Goal: Task Accomplishment & Management: Complete application form

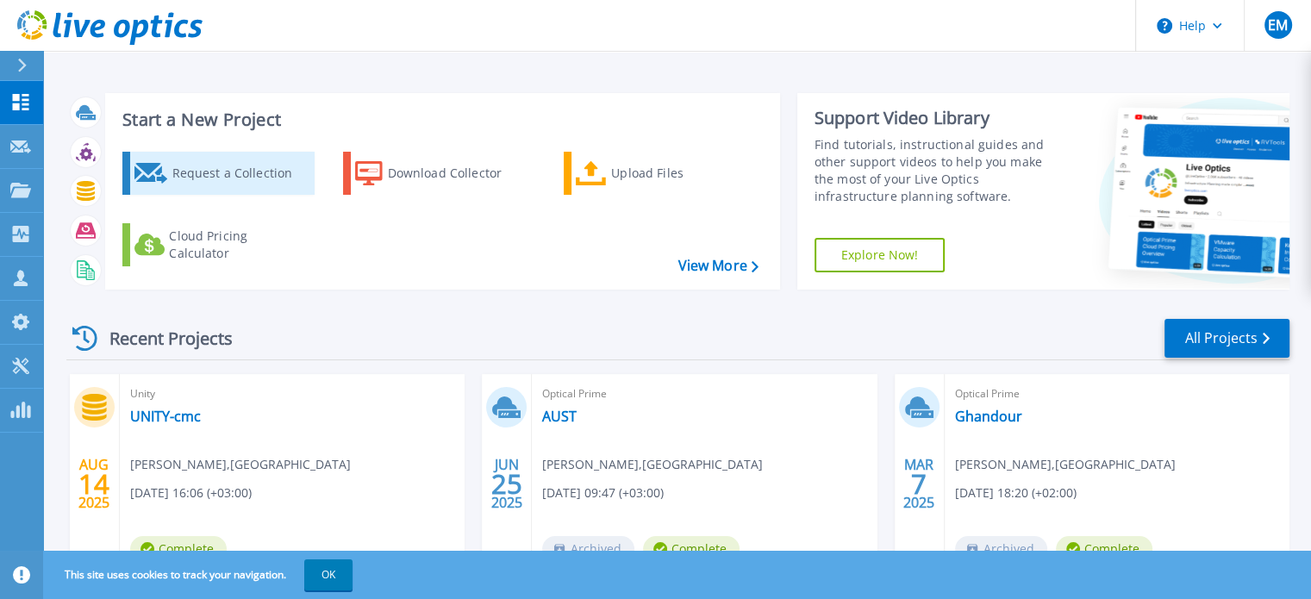
click at [172, 174] on div "Request a Collection" at bounding box center [241, 173] width 138 height 34
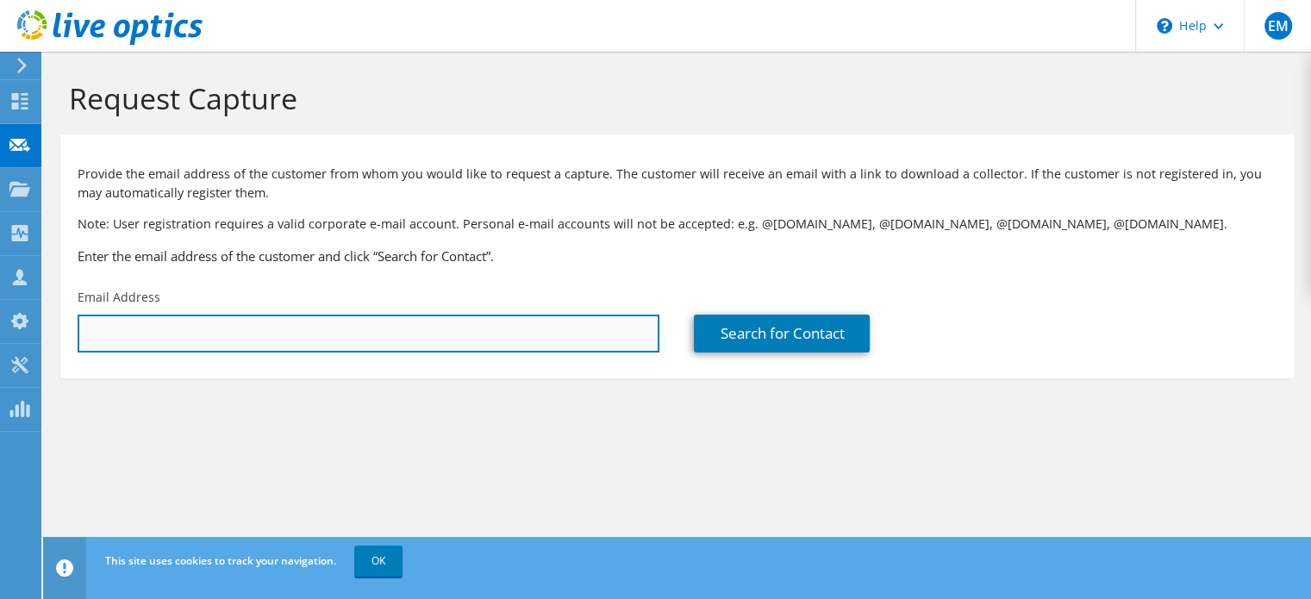
click at [321, 330] on input "text" at bounding box center [369, 334] width 582 height 38
type input "abidalali@earthlink.iq"
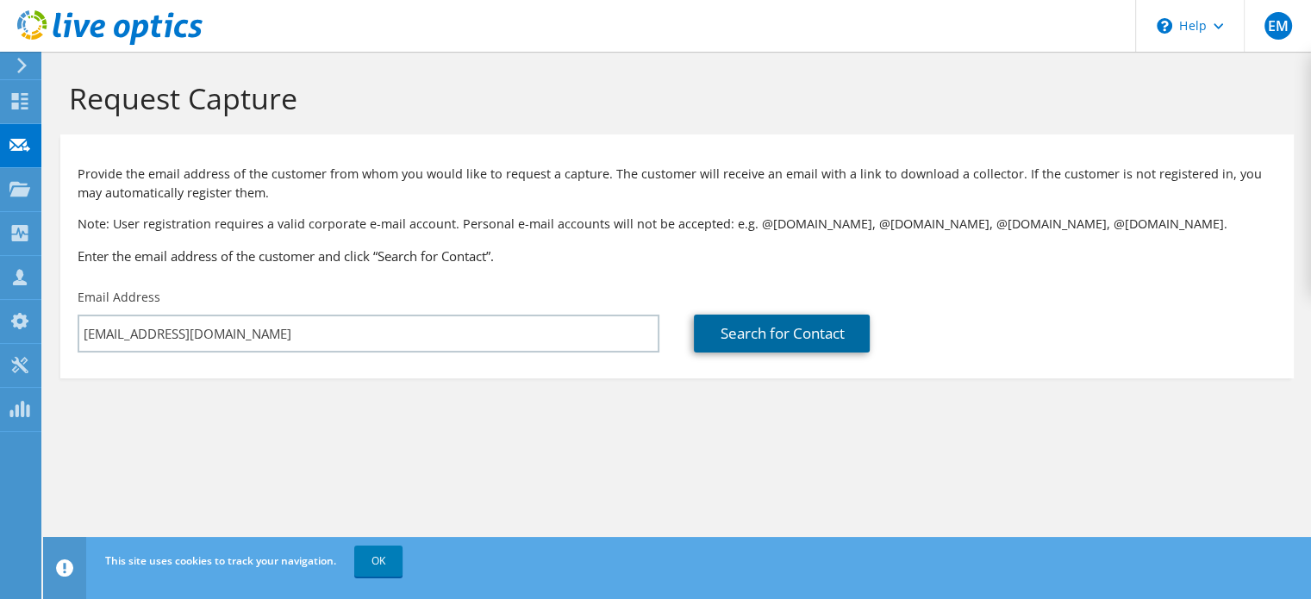
click at [765, 335] on link "Search for Contact" at bounding box center [782, 334] width 176 height 38
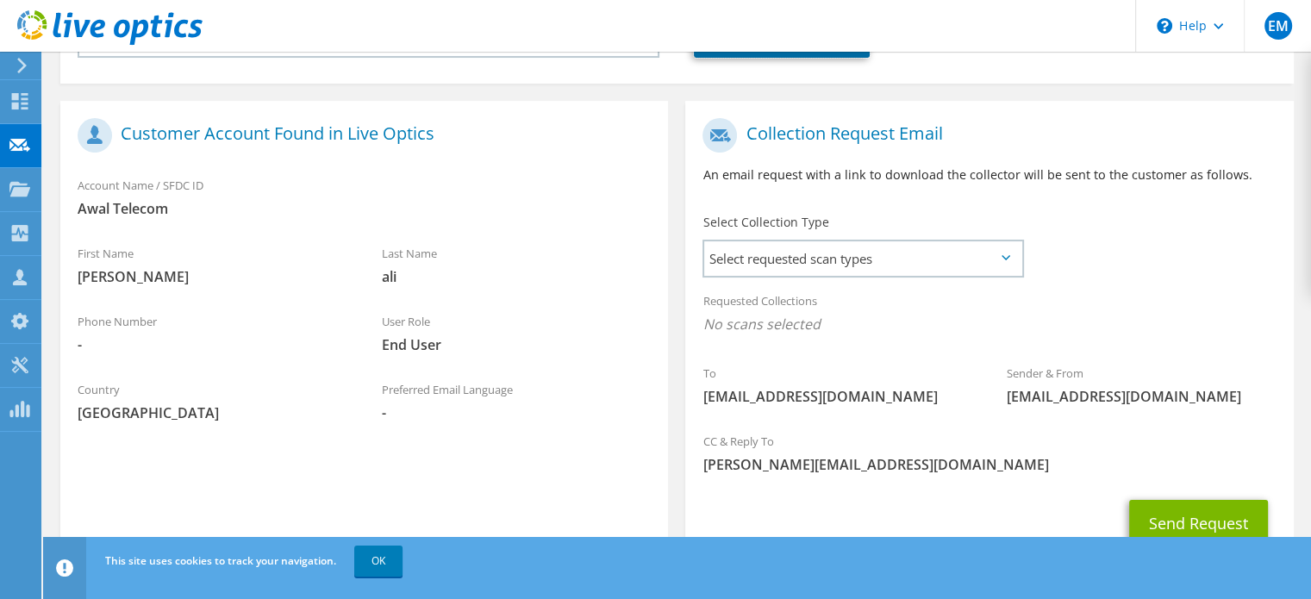
scroll to position [345, 0]
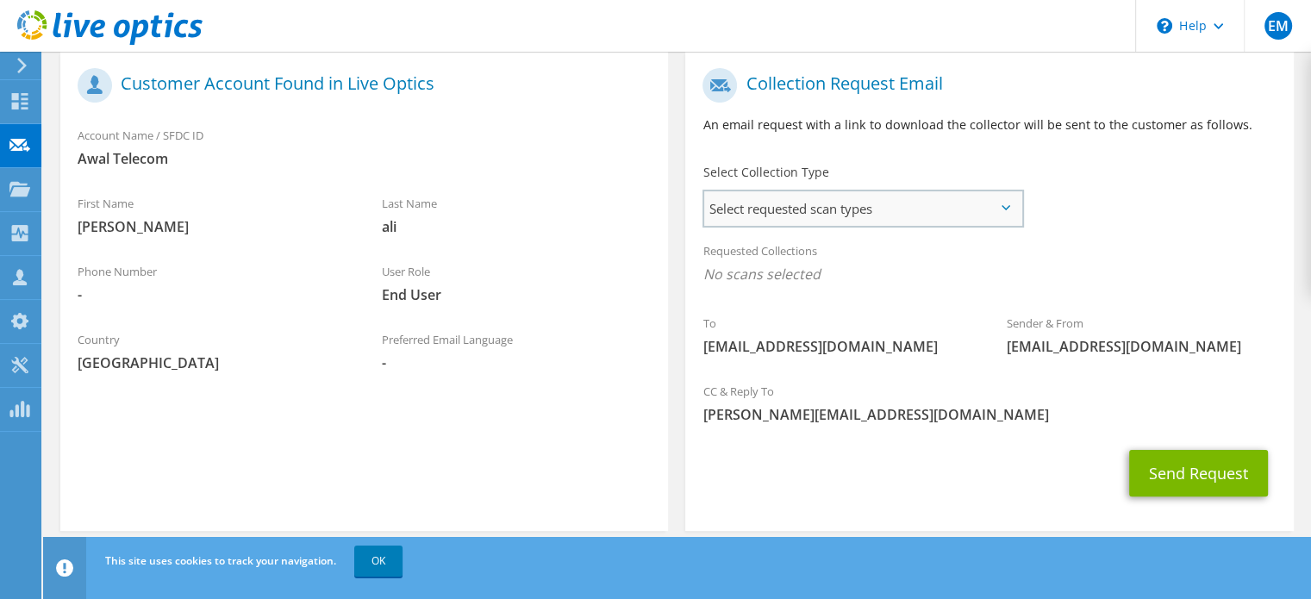
click at [821, 215] on span "Select requested scan types" at bounding box center [862, 208] width 317 height 34
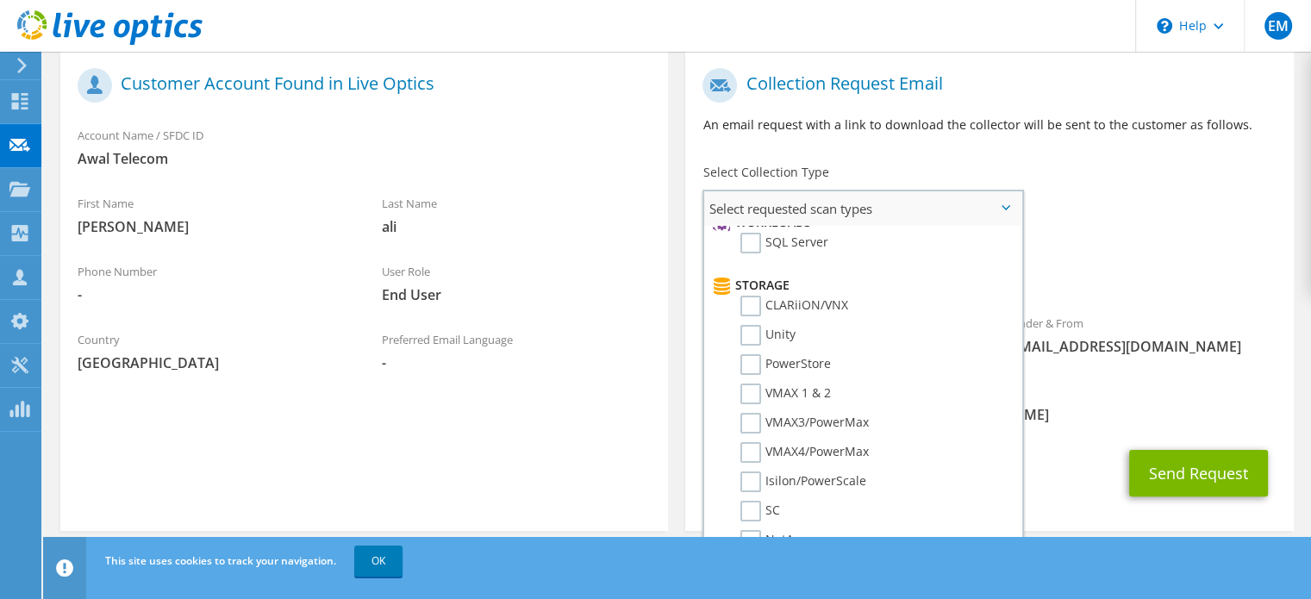
scroll to position [259, 0]
click at [753, 353] on label "PowerStore" at bounding box center [785, 363] width 91 height 21
click at [0, 0] on input "PowerStore" at bounding box center [0, 0] width 0 height 0
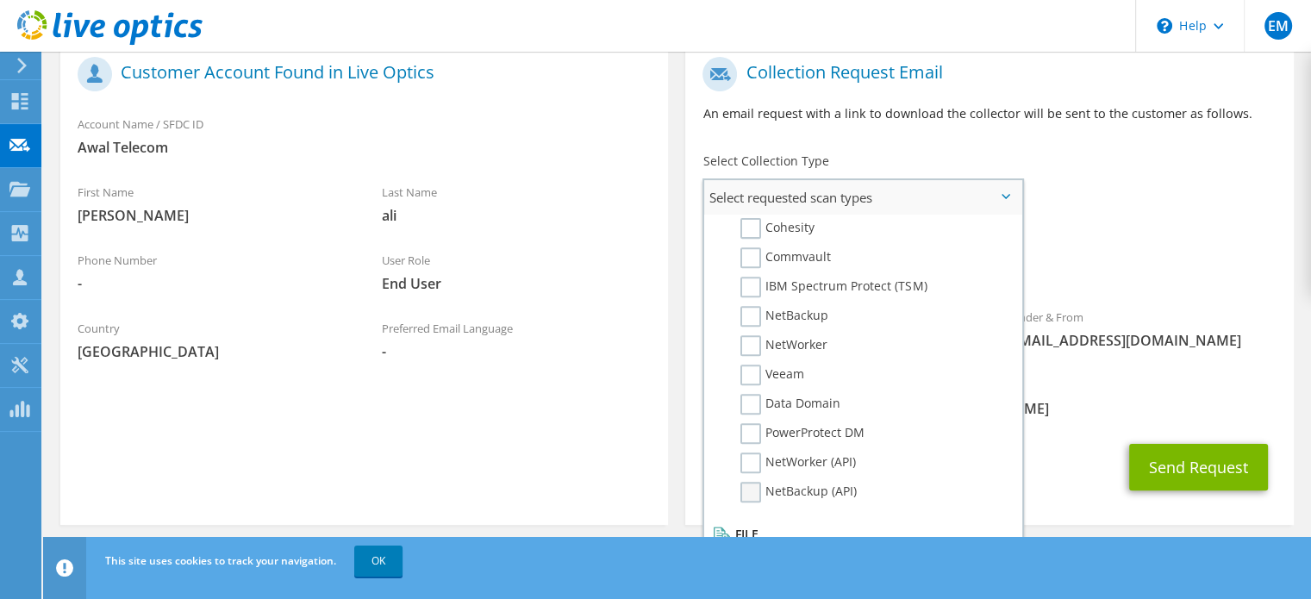
scroll to position [368, 0]
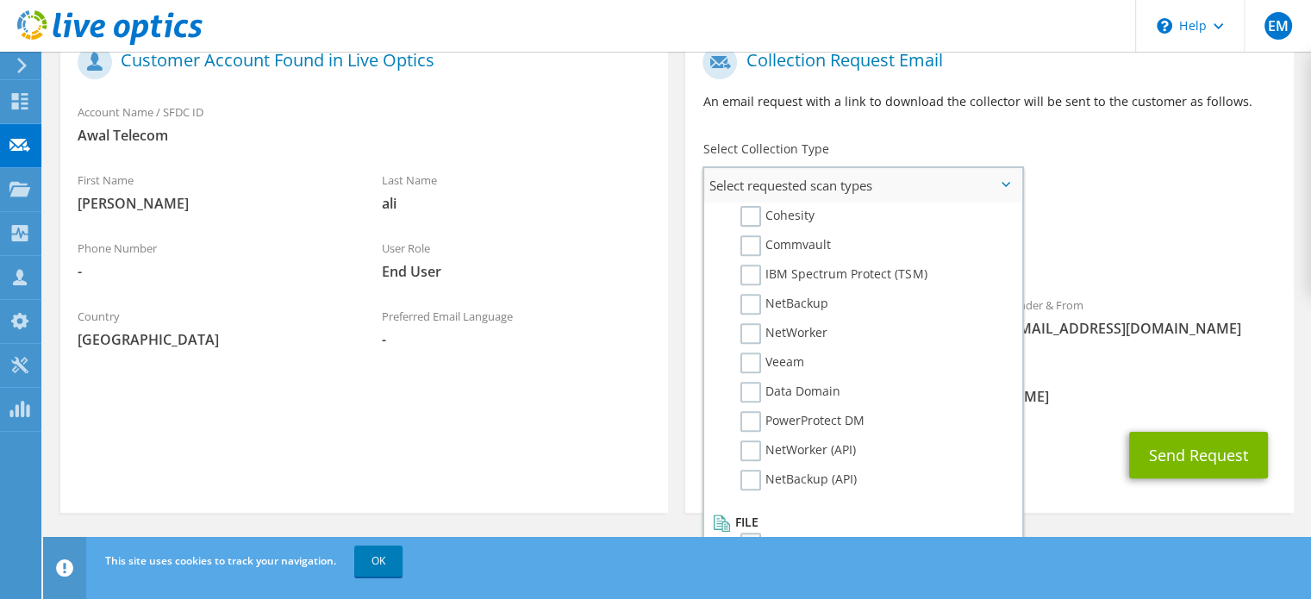
click at [751, 533] on label "Dossier" at bounding box center [774, 543] width 68 height 21
click at [0, 0] on input "Dossier" at bounding box center [0, 0] width 0 height 0
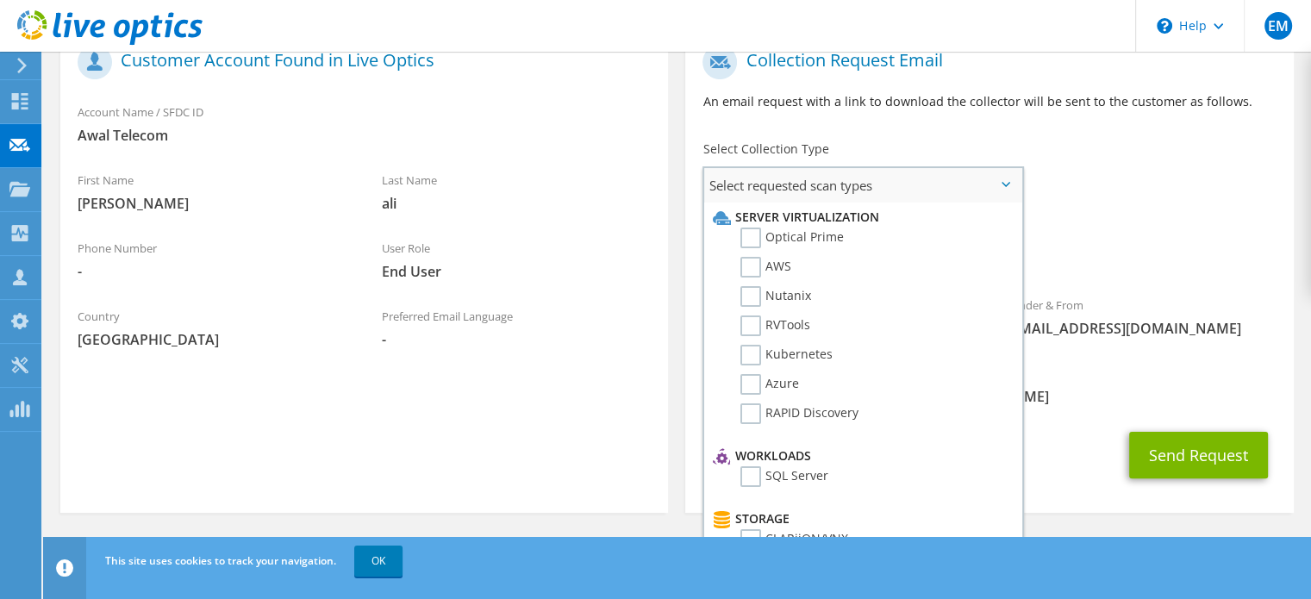
scroll to position [0, 0]
click at [1077, 209] on div "Requested Collections No scans selected PowerStore Dossier" at bounding box center [989, 243] width 608 height 69
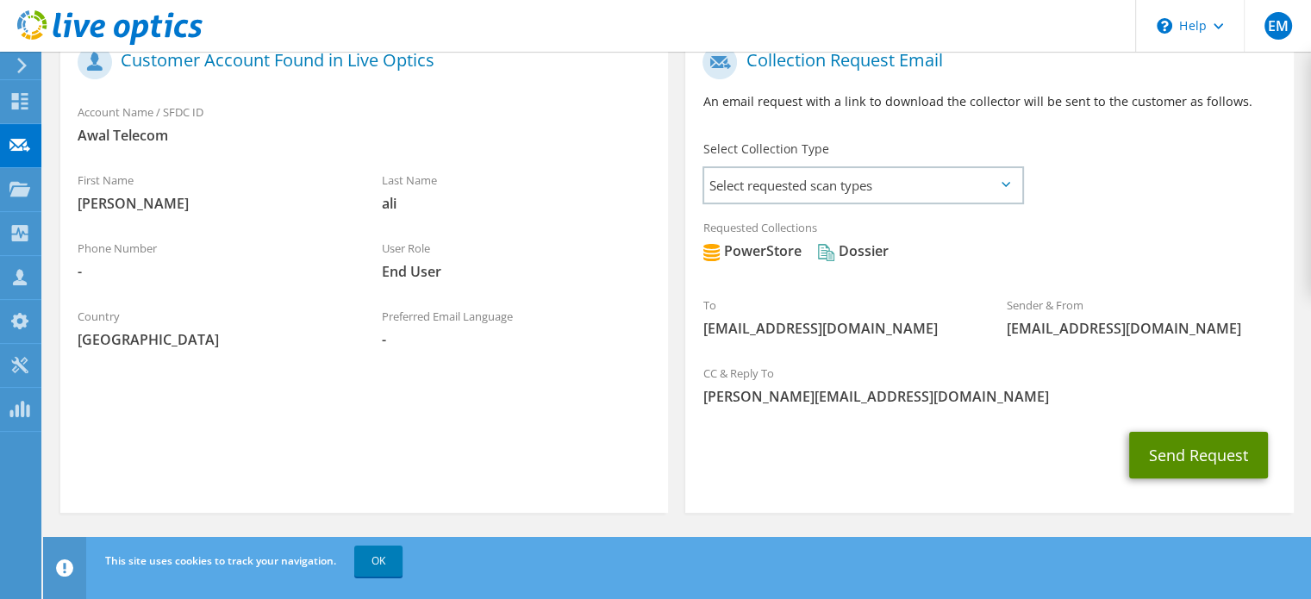
click at [1161, 451] on button "Send Request" at bounding box center [1198, 455] width 139 height 47
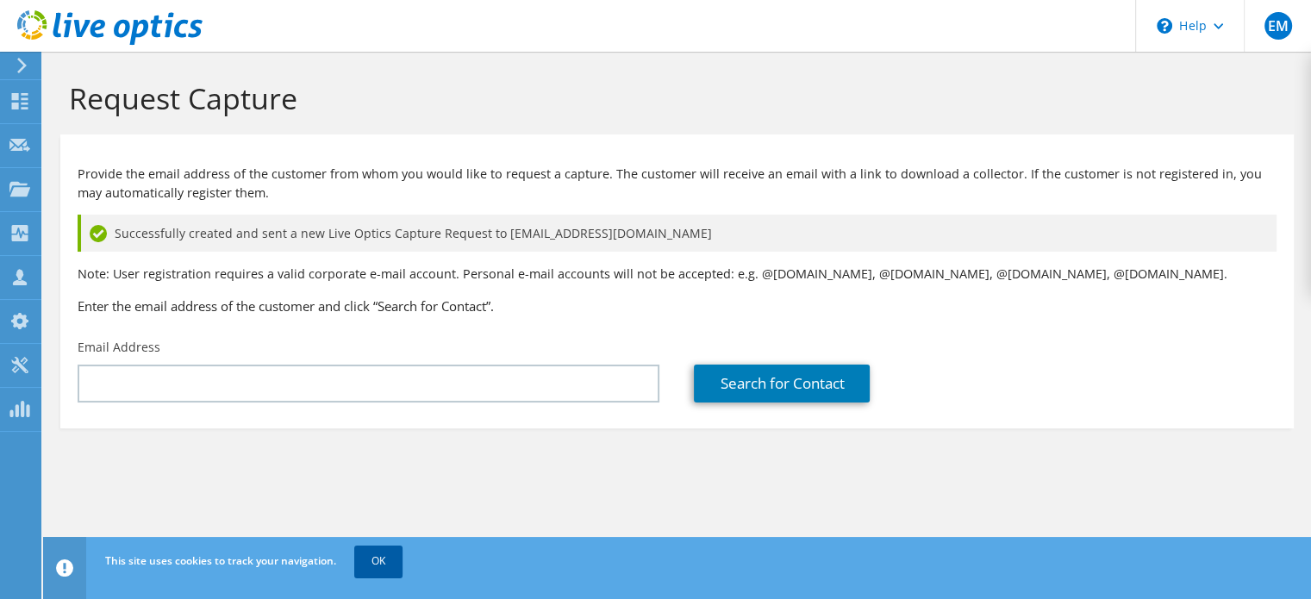
click at [377, 562] on link "OK" at bounding box center [378, 561] width 48 height 31
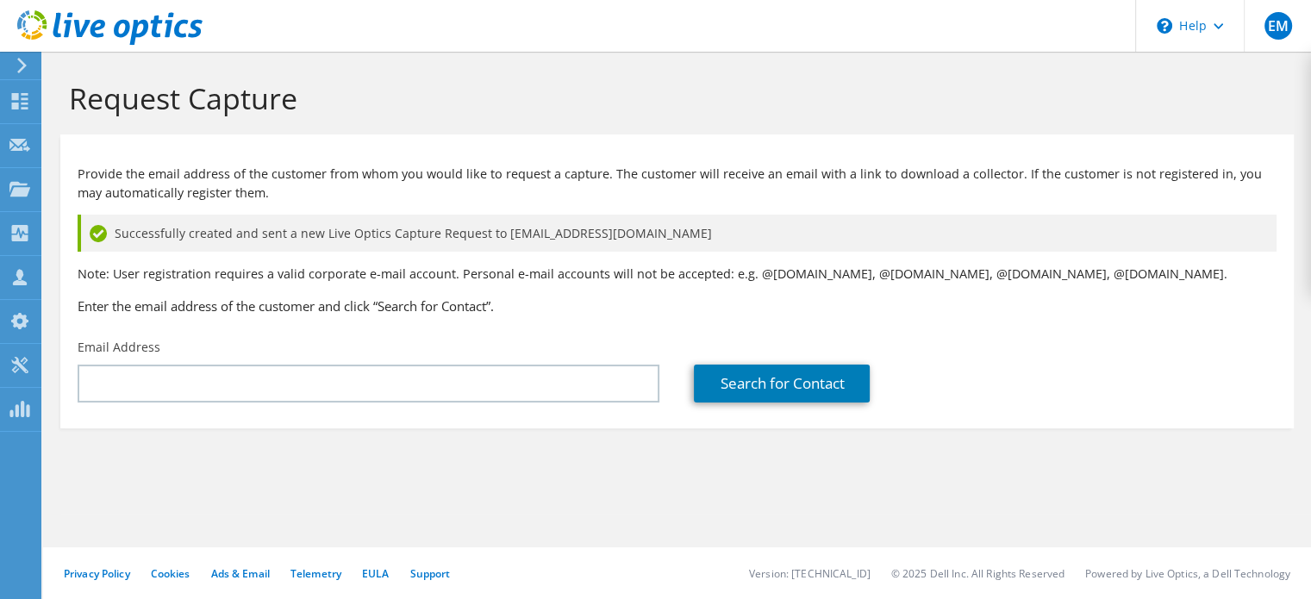
click at [89, 37] on icon at bounding box center [109, 27] width 185 height 35
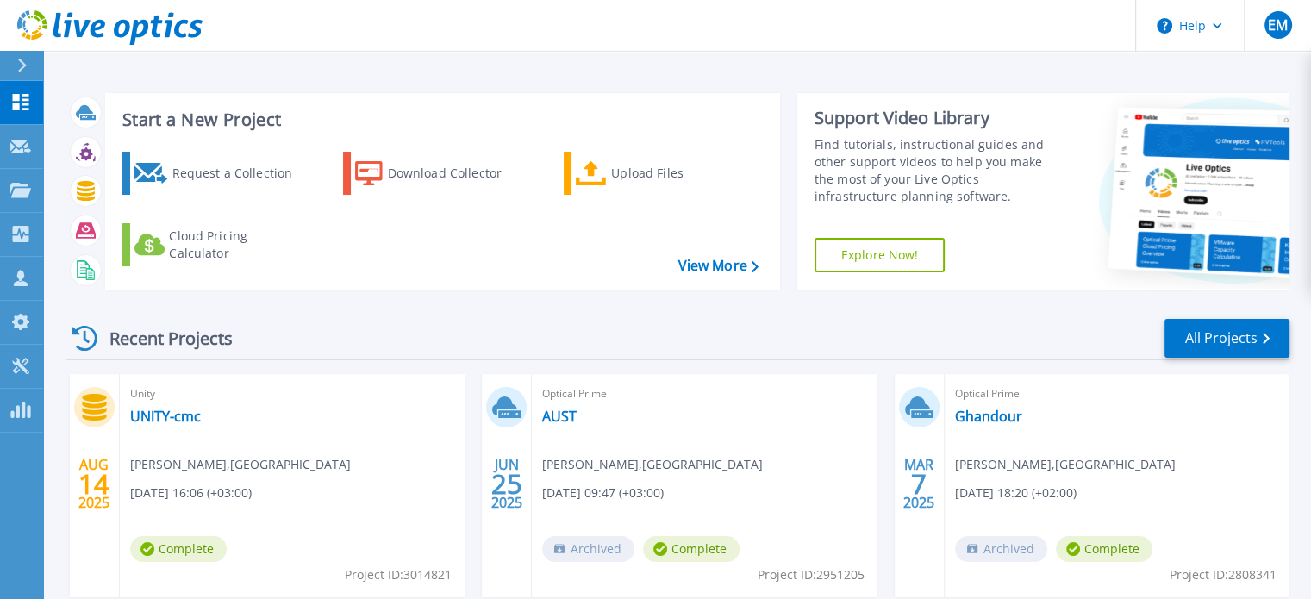
click at [940, 147] on div "Find tutorials, instructional guides and other support videos to help you make …" at bounding box center [938, 170] width 247 height 69
click at [874, 247] on link "Explore Now!" at bounding box center [880, 255] width 131 height 34
click at [1190, 217] on icon at bounding box center [1238, 194] width 260 height 174
click at [22, 365] on icon at bounding box center [20, 366] width 21 height 16
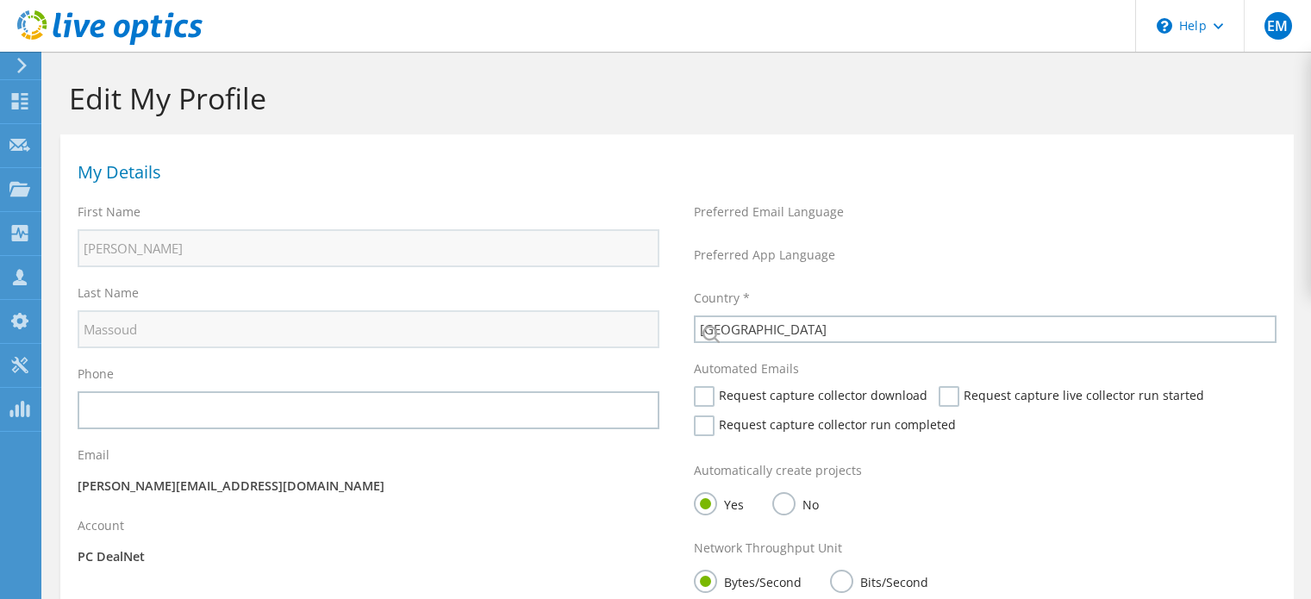
select select "123"
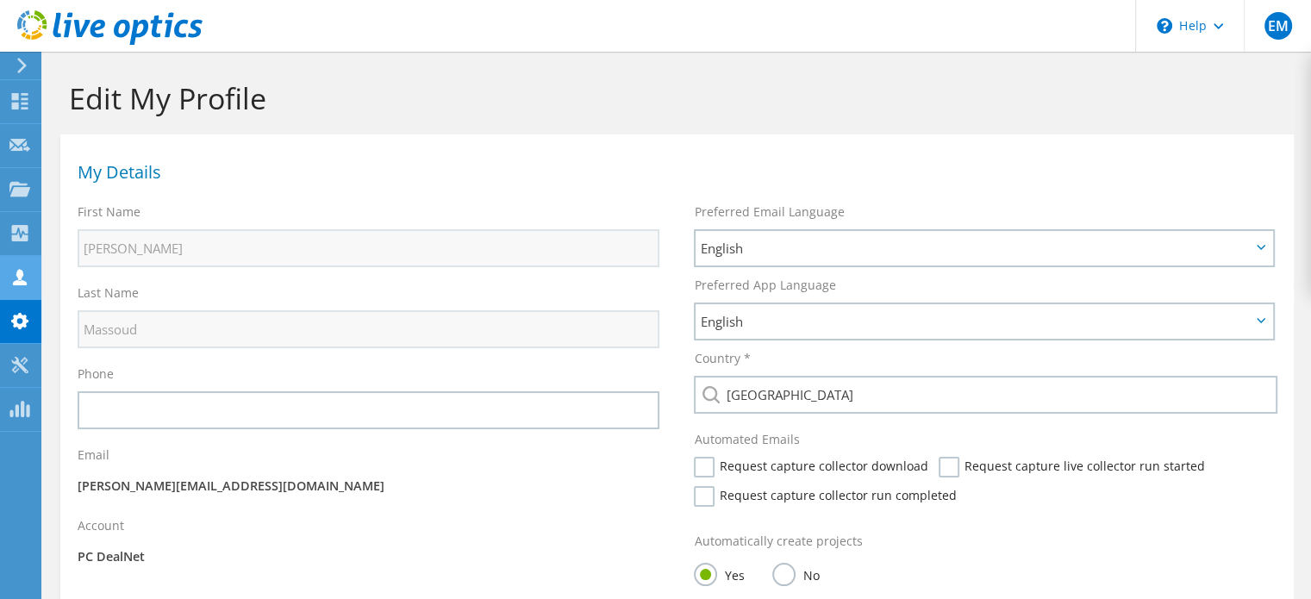
click at [19, 282] on use at bounding box center [20, 277] width 14 height 16
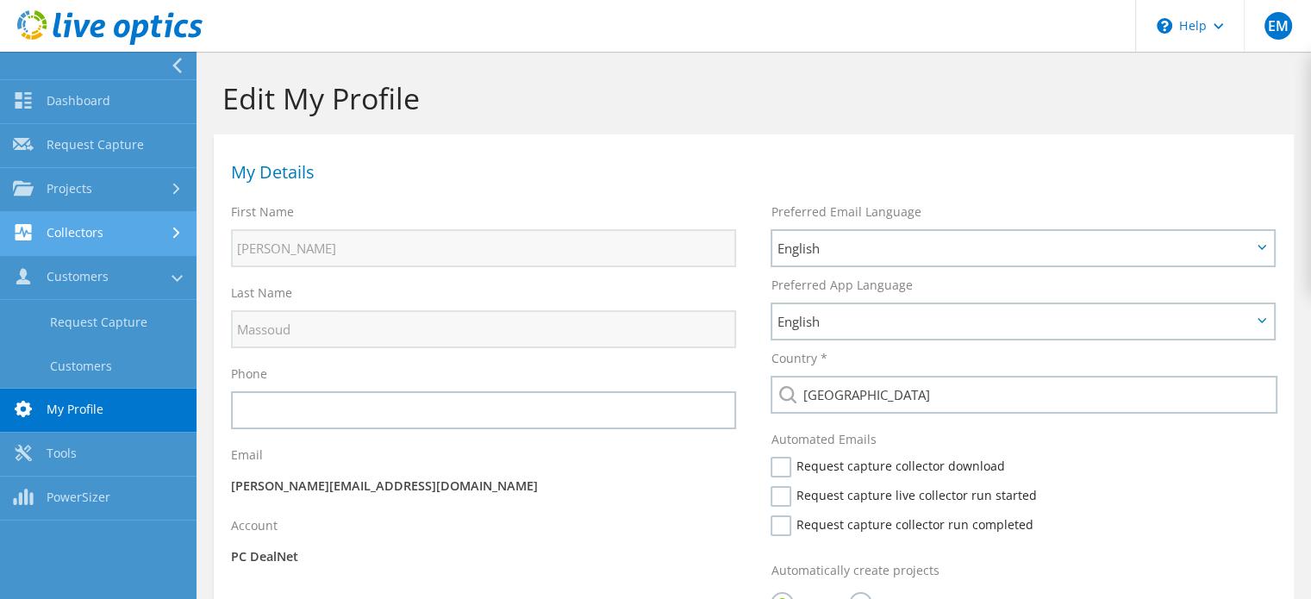
click at [166, 233] on link "Collectors" at bounding box center [98, 234] width 197 height 44
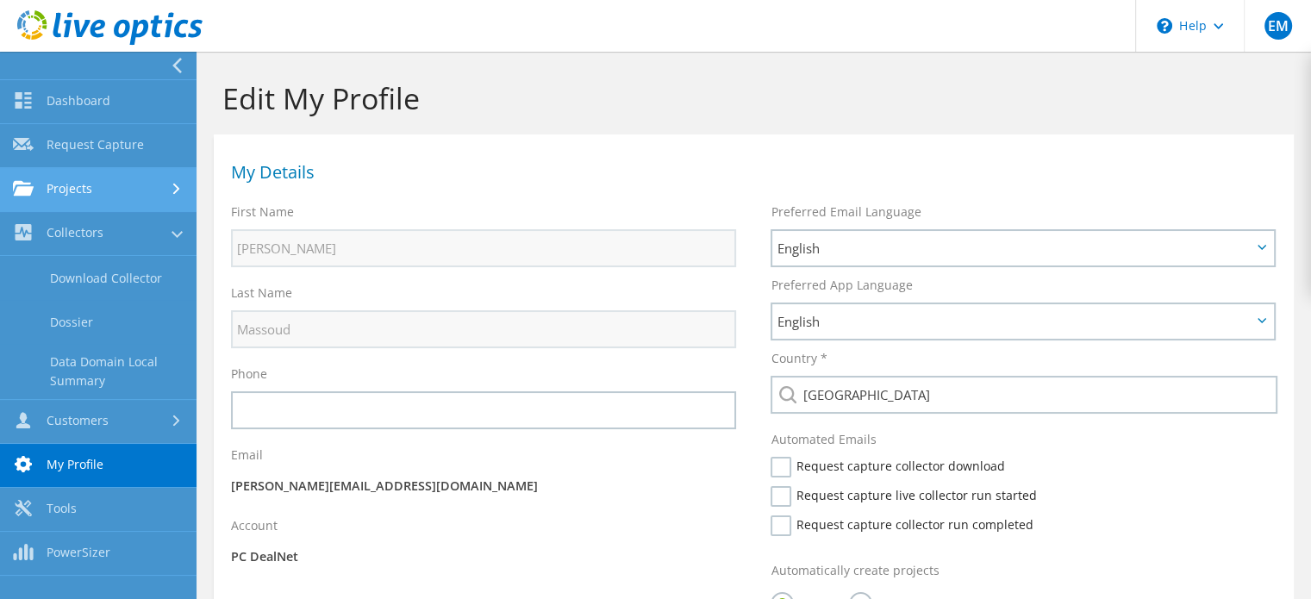
click at [168, 187] on link "Projects" at bounding box center [98, 190] width 197 height 44
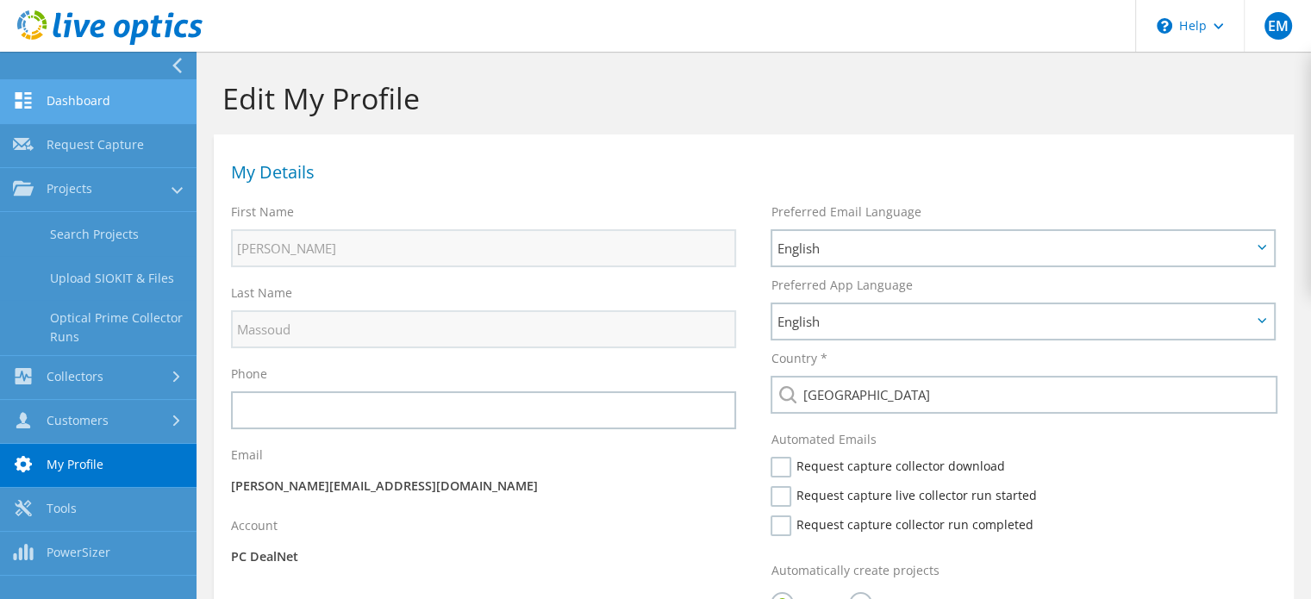
click at [116, 113] on link "Dashboard" at bounding box center [98, 102] width 197 height 44
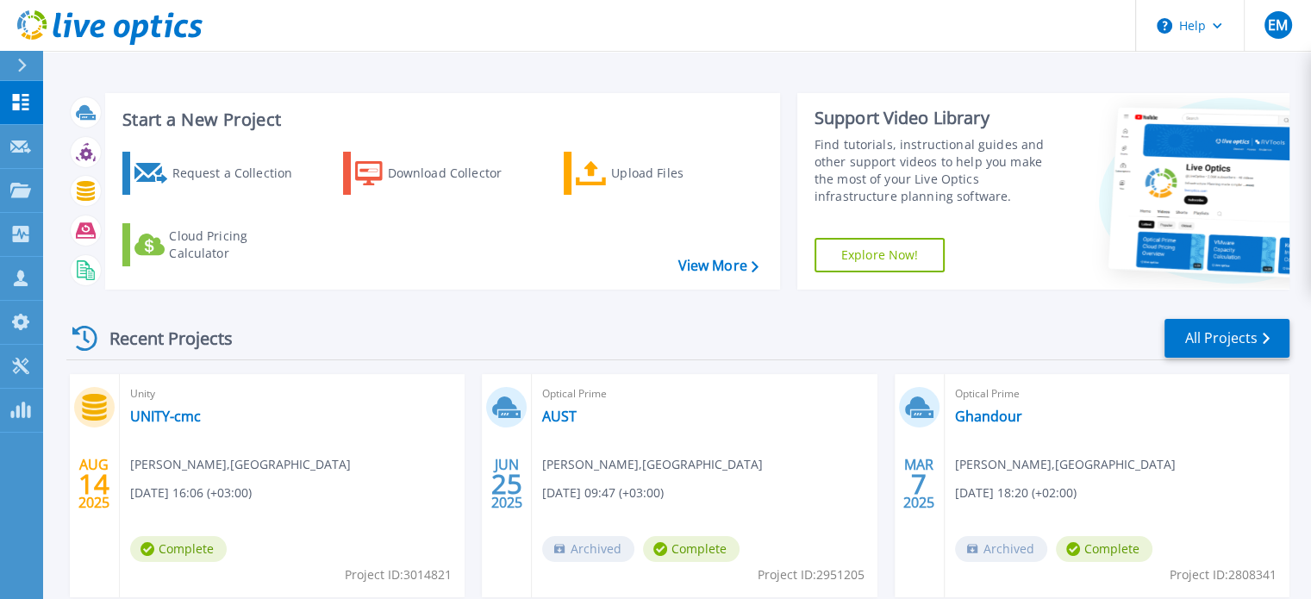
click at [1255, 209] on icon at bounding box center [1238, 194] width 260 height 174
